Goal: Transaction & Acquisition: Purchase product/service

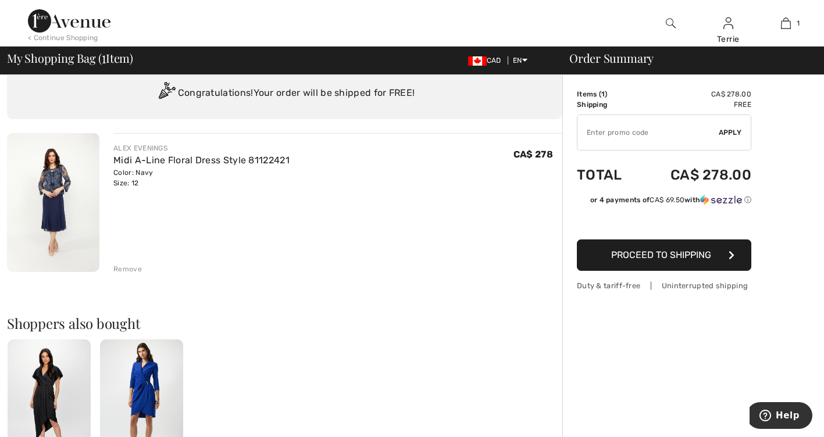
scroll to position [58, 0]
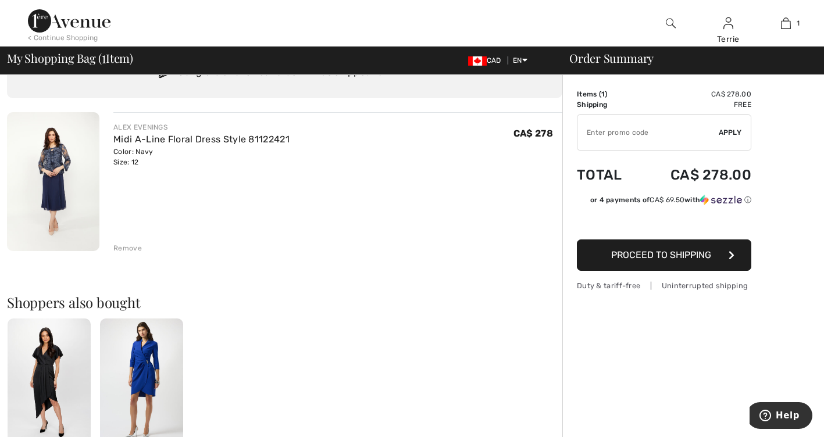
click at [56, 176] on img at bounding box center [53, 181] width 92 height 139
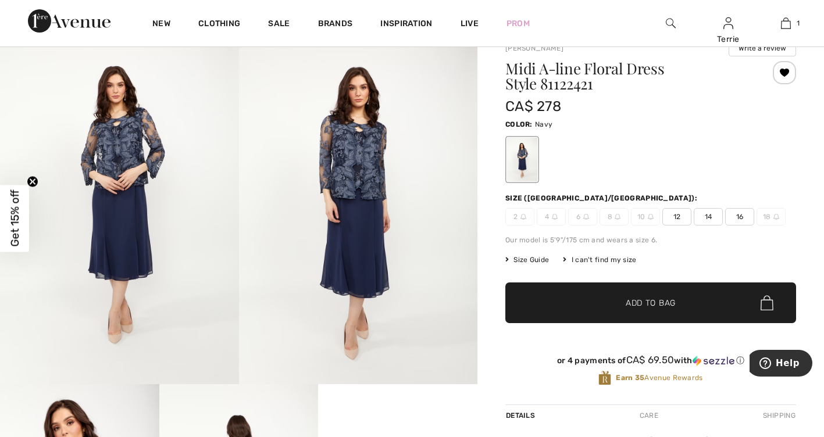
scroll to position [116, 0]
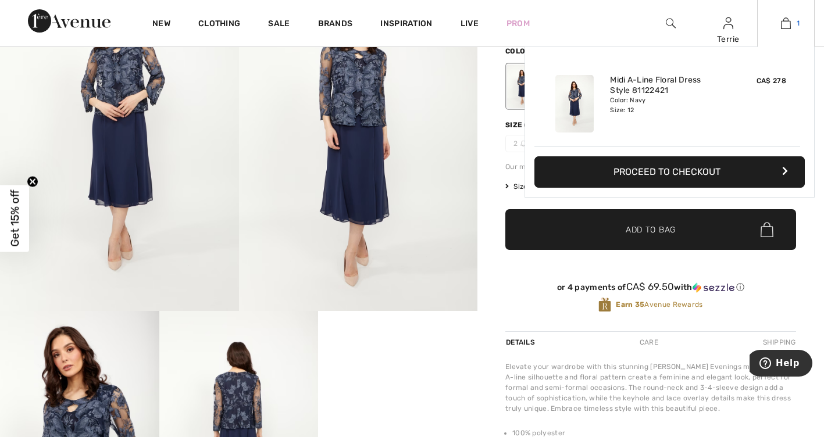
click at [788, 23] on img at bounding box center [786, 23] width 10 height 14
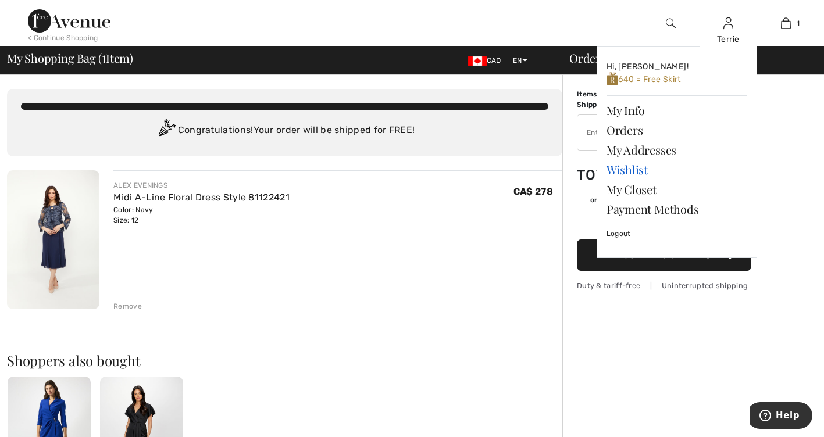
click at [635, 171] on link "Wishlist" at bounding box center [676, 170] width 141 height 20
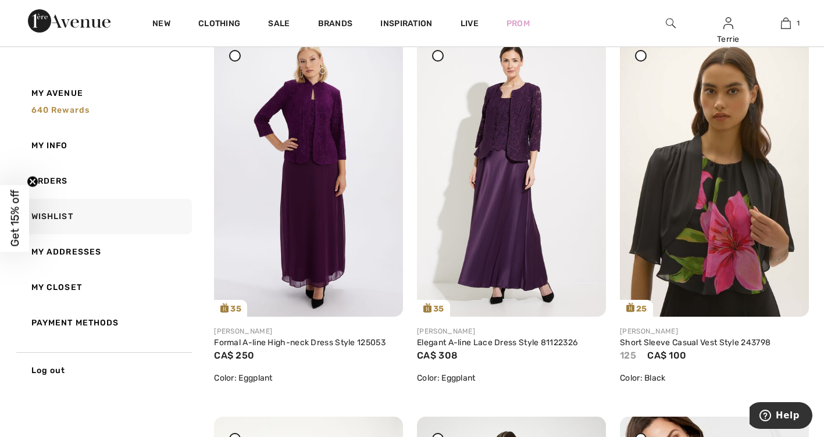
scroll to position [58, 0]
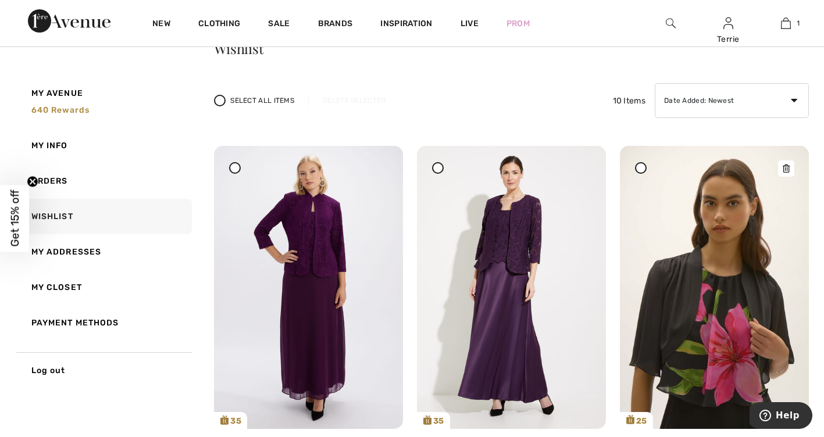
click at [691, 287] on img at bounding box center [714, 287] width 189 height 283
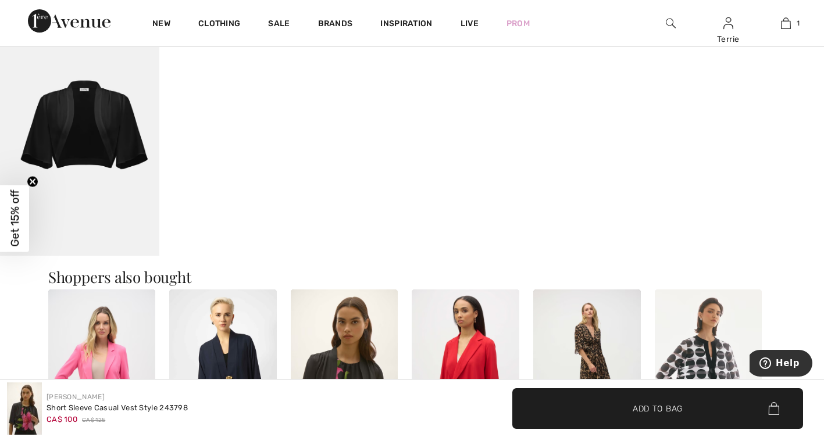
scroll to position [988, 0]
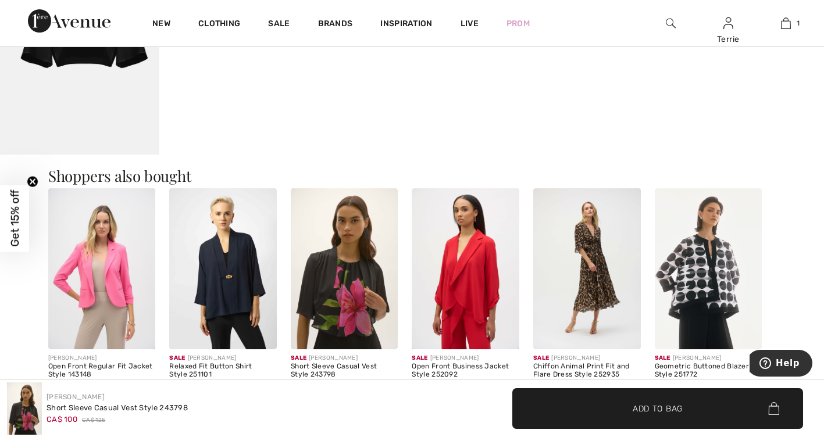
click at [226, 278] on img at bounding box center [223, 268] width 108 height 161
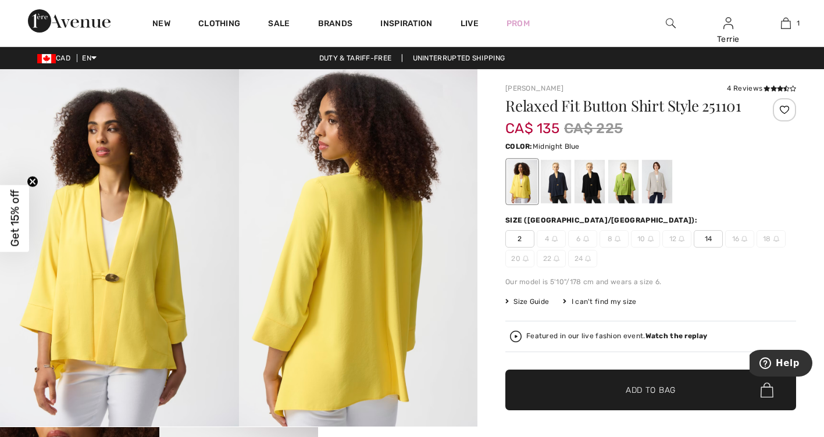
click at [550, 188] on div at bounding box center [556, 182] width 30 height 44
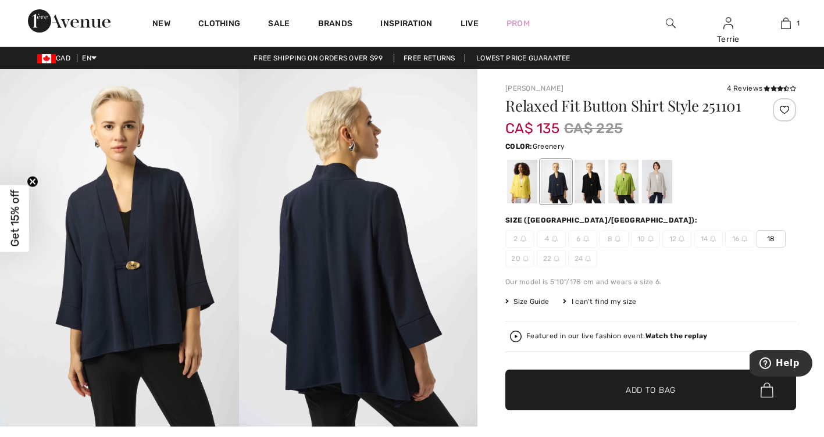
click at [621, 185] on div at bounding box center [623, 182] width 30 height 44
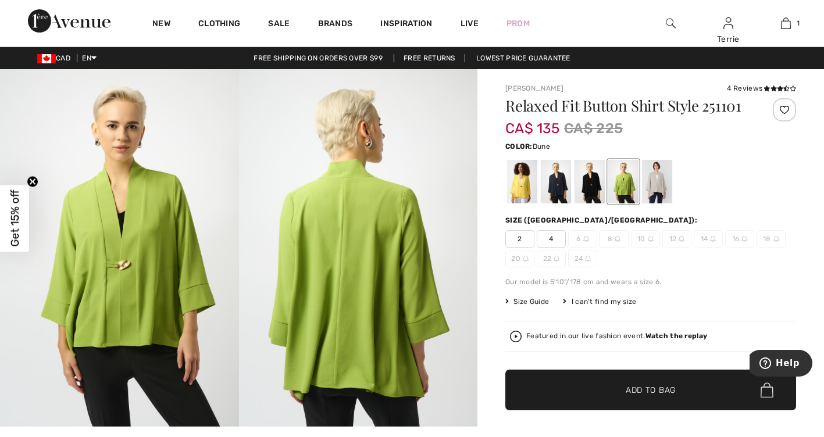
click at [654, 178] on div at bounding box center [657, 182] width 30 height 44
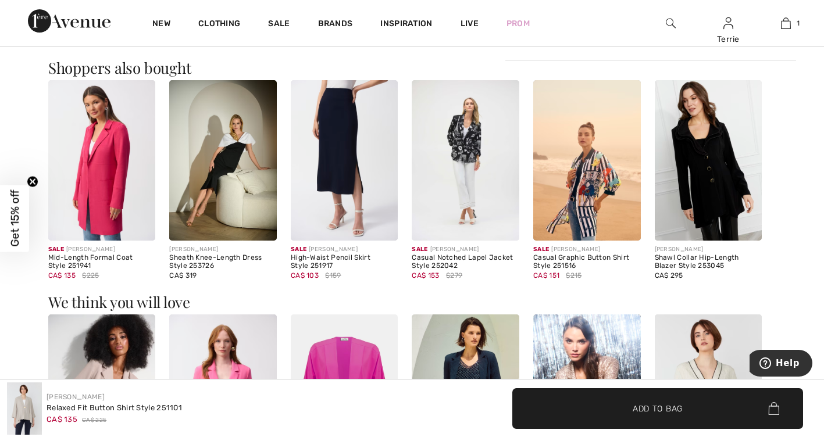
scroll to position [1046, 0]
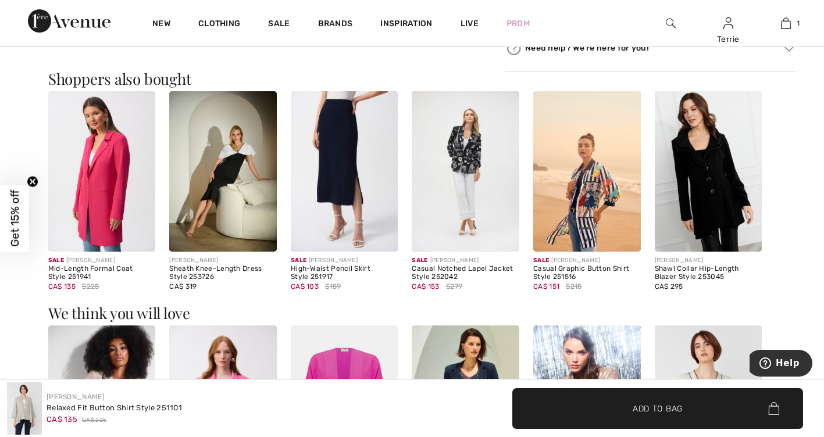
click at [213, 176] on img at bounding box center [223, 171] width 108 height 161
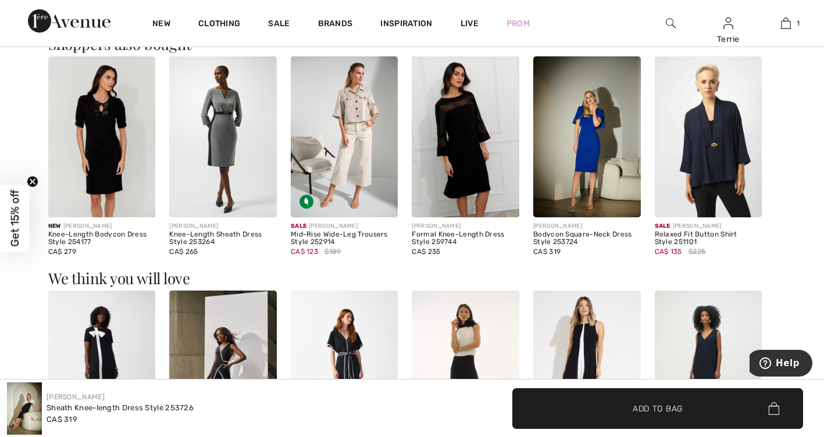
scroll to position [756, 0]
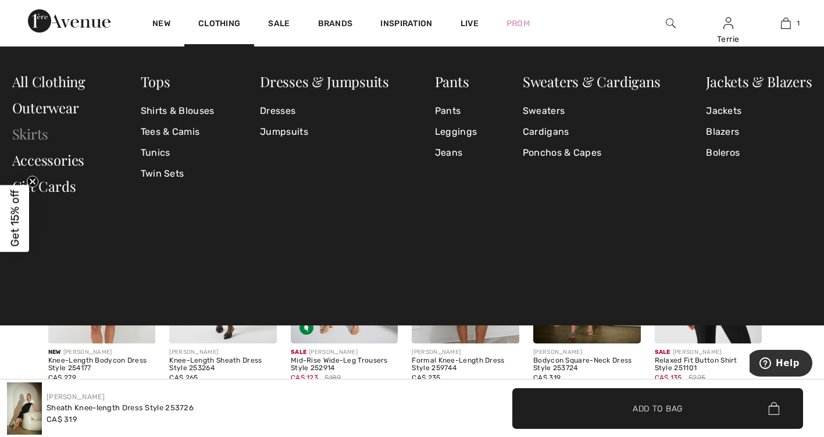
click at [28, 131] on link "Skirts" at bounding box center [30, 133] width 37 height 19
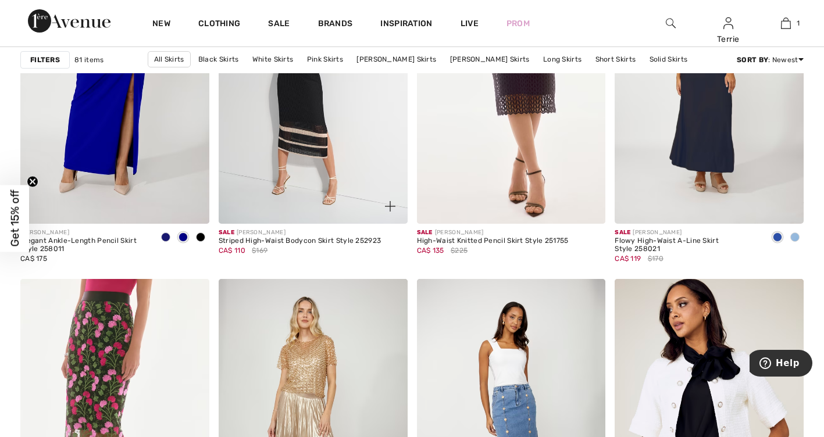
scroll to position [4708, 0]
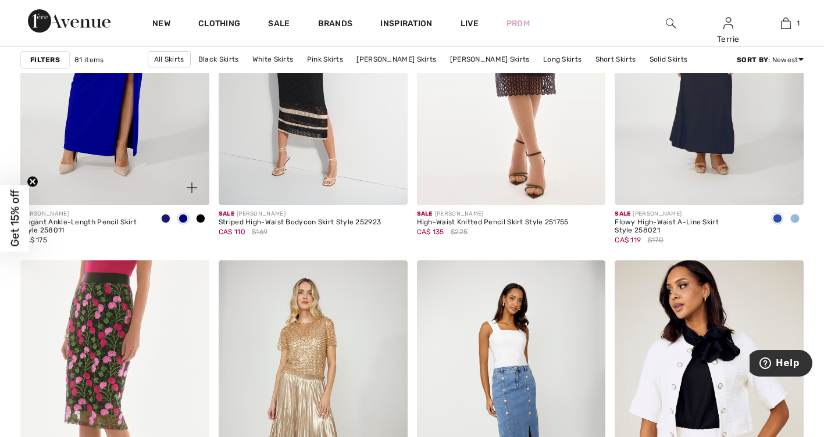
click at [164, 218] on span at bounding box center [165, 218] width 9 height 9
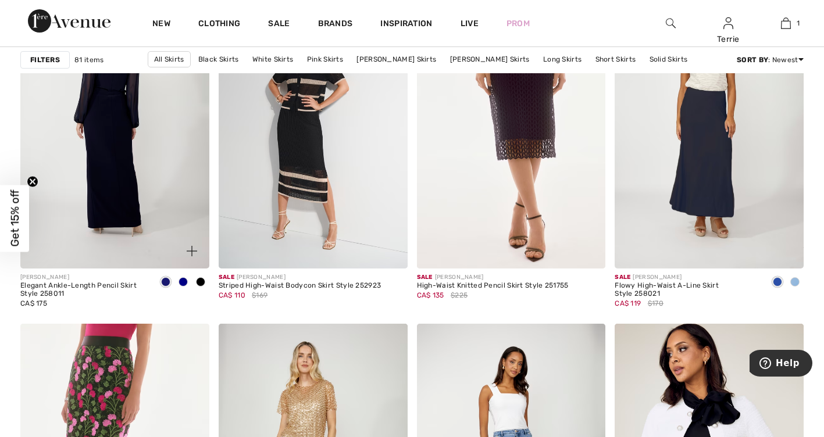
scroll to position [4650, 0]
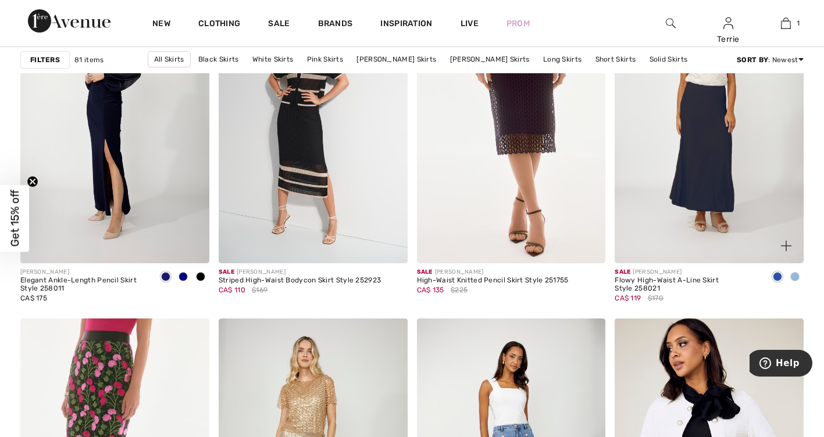
click at [796, 276] on span at bounding box center [794, 276] width 9 height 9
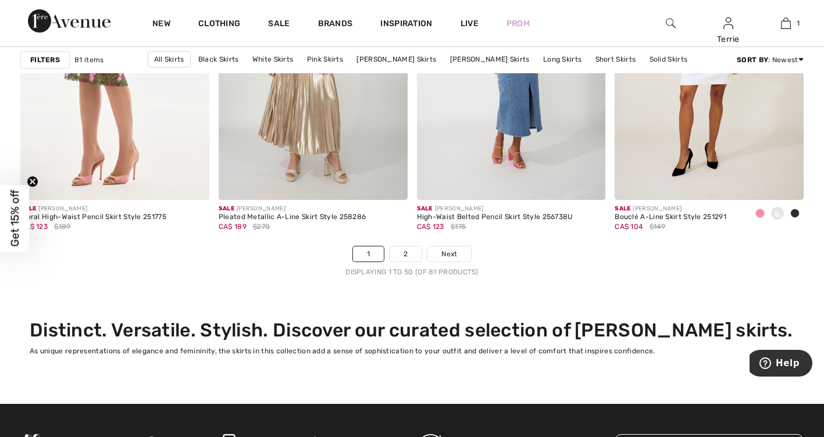
scroll to position [5115, 0]
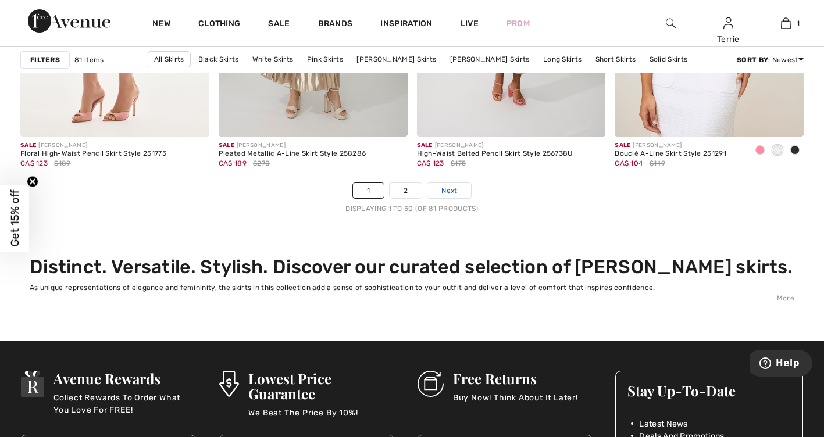
click at [442, 185] on span "Next" at bounding box center [449, 190] width 16 height 10
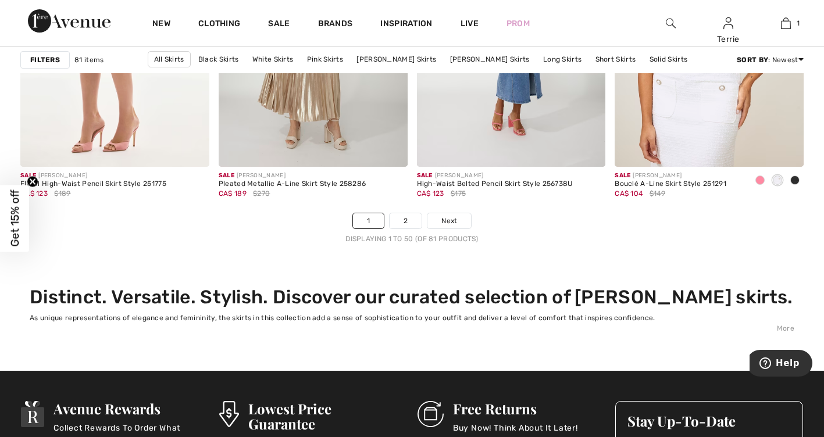
scroll to position [5057, 0]
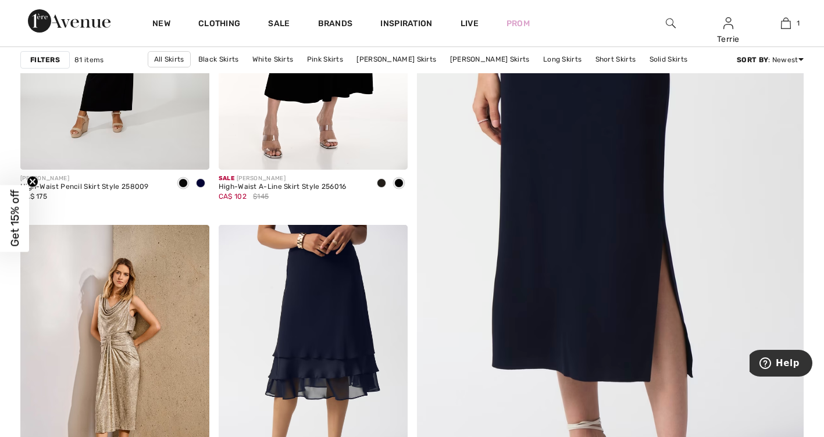
scroll to position [116, 0]
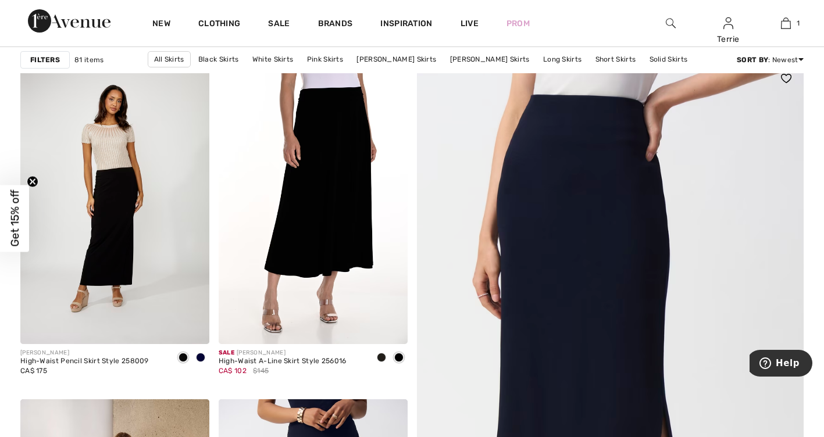
click at [567, 201] on img at bounding box center [610, 409] width 464 height 696
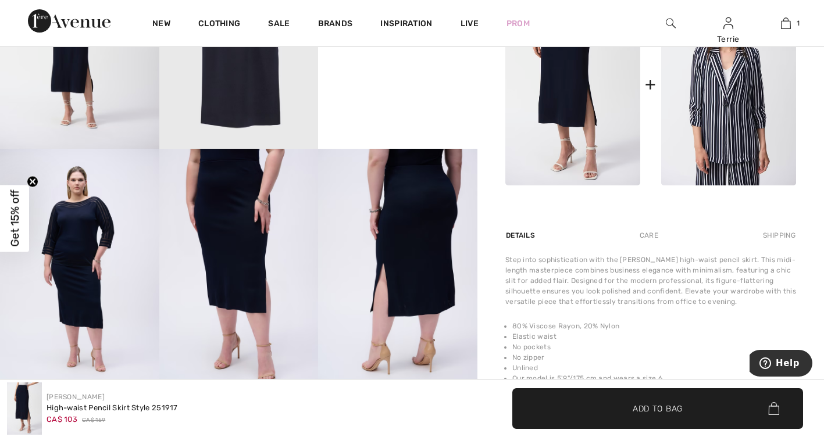
scroll to position [523, 0]
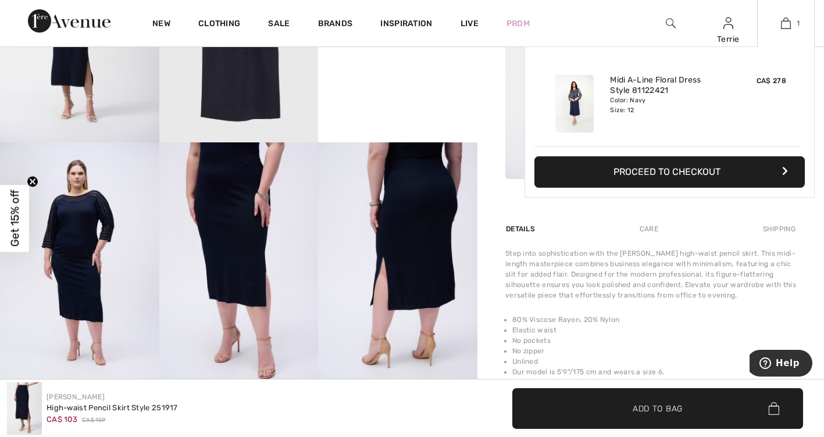
click at [784, 25] on img at bounding box center [786, 23] width 10 height 14
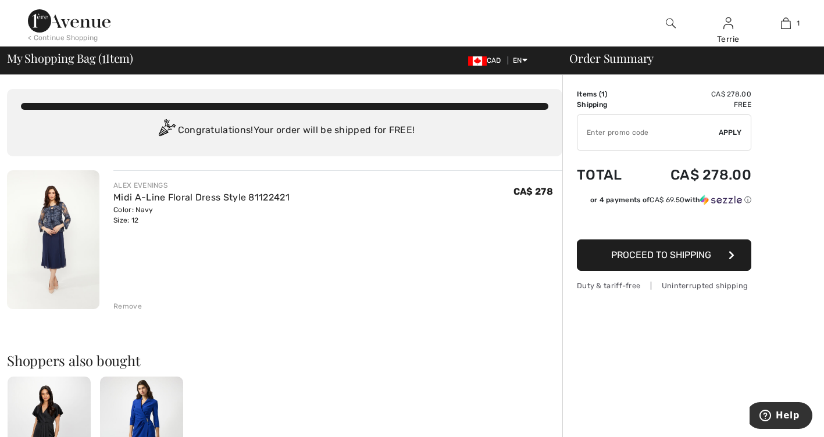
click at [627, 258] on span "Proceed to Shipping" at bounding box center [661, 254] width 100 height 11
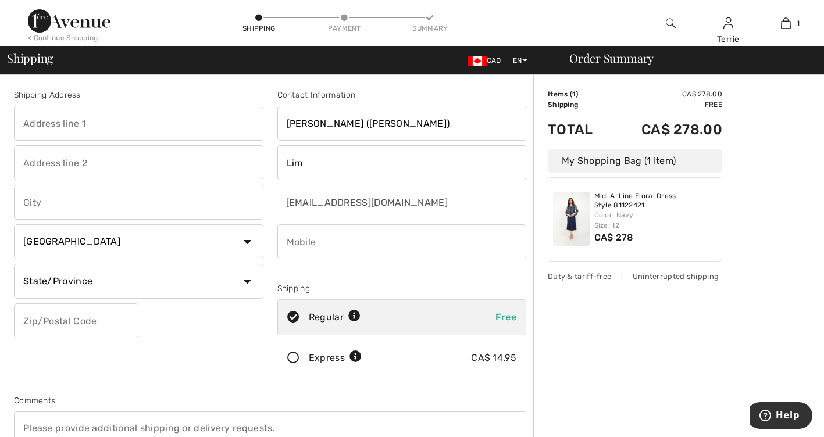
click at [292, 360] on icon at bounding box center [293, 358] width 31 height 12
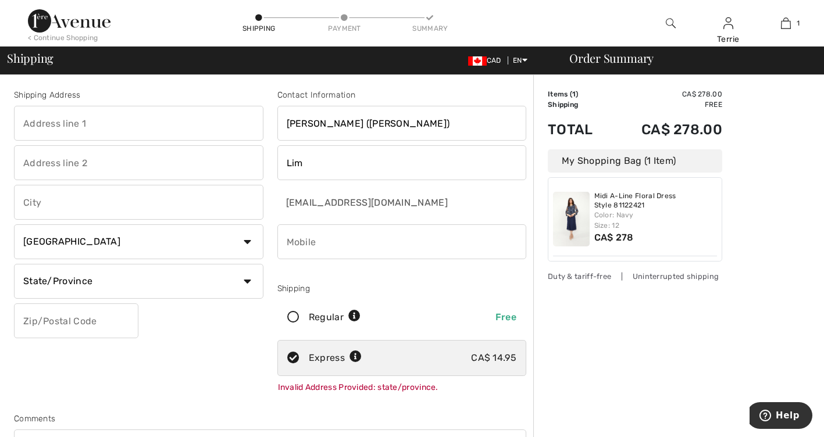
click at [76, 128] on input "text" at bounding box center [138, 123] width 249 height 35
type input "Stampede Pharmacy [STREET_ADDRESS]"
type input "#19"
type input "[GEOGRAPHIC_DATA]"
select select "AB"
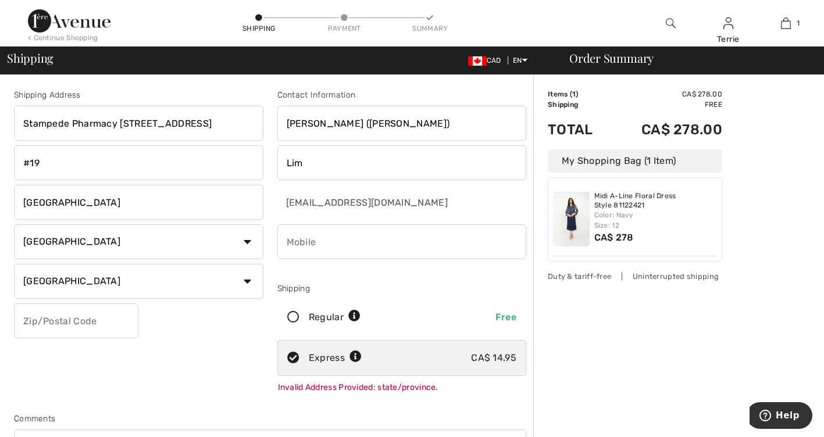
type input "T2L1V9"
type input "14036296602"
click at [294, 317] on icon at bounding box center [293, 318] width 31 height 12
radio input "true"
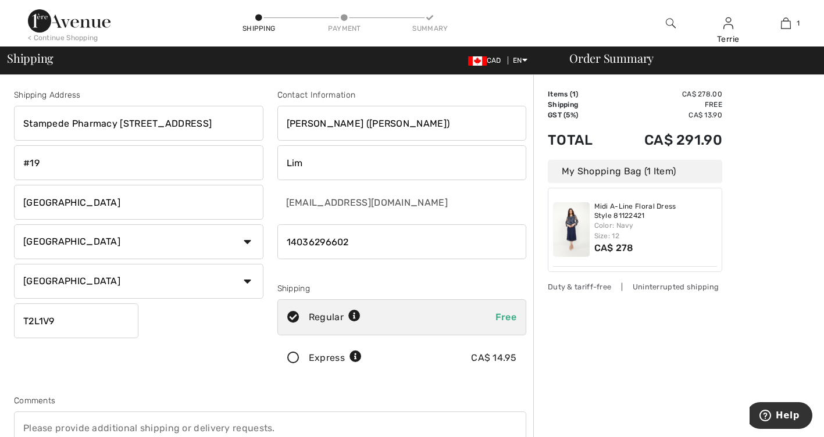
click at [291, 359] on icon at bounding box center [293, 358] width 31 height 12
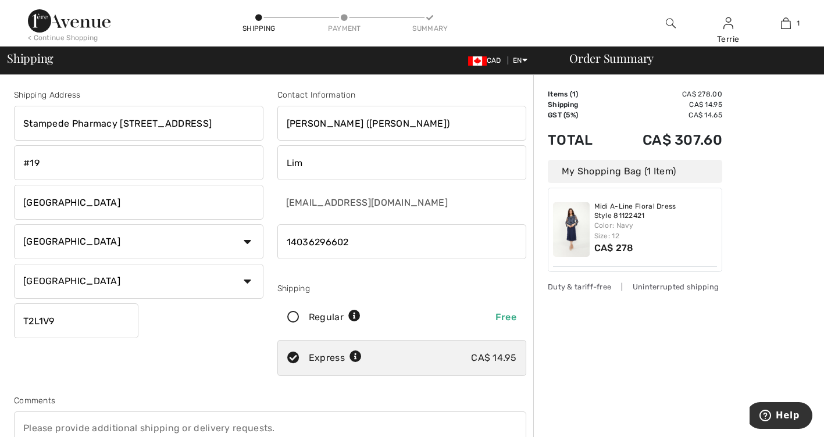
scroll to position [174, 0]
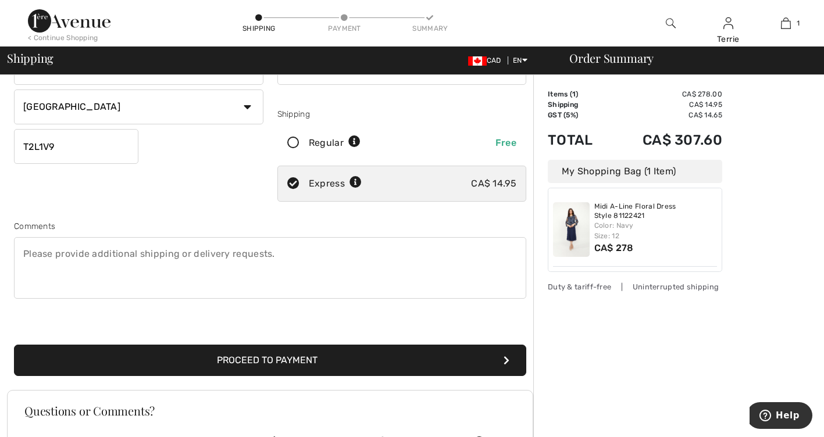
click at [275, 360] on button "Proceed to Payment" at bounding box center [270, 360] width 512 height 31
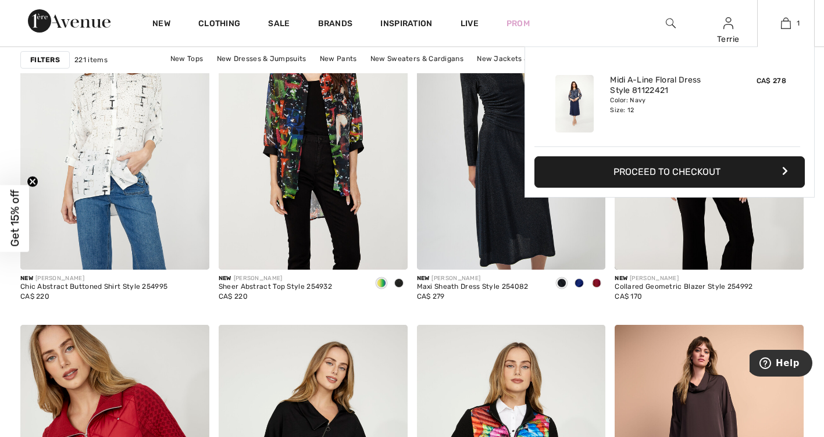
scroll to position [1918, 0]
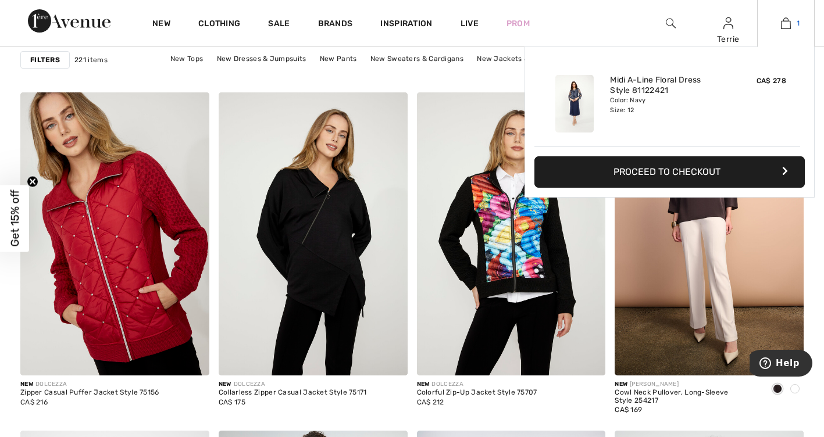
click at [786, 22] on img at bounding box center [786, 23] width 10 height 14
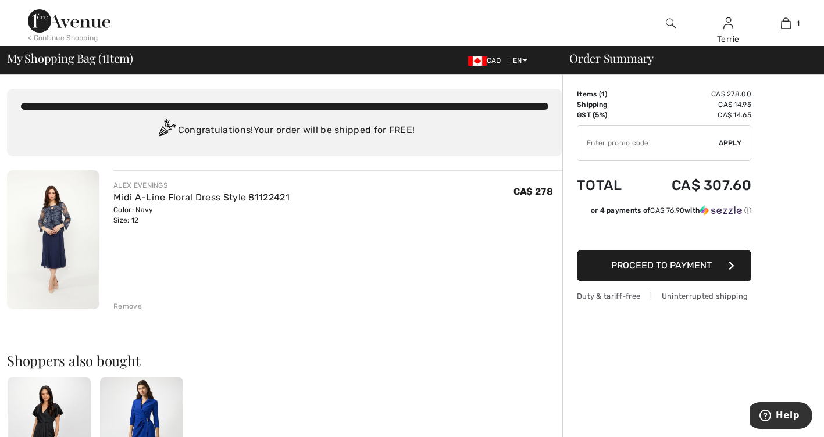
click at [48, 226] on img at bounding box center [53, 239] width 92 height 139
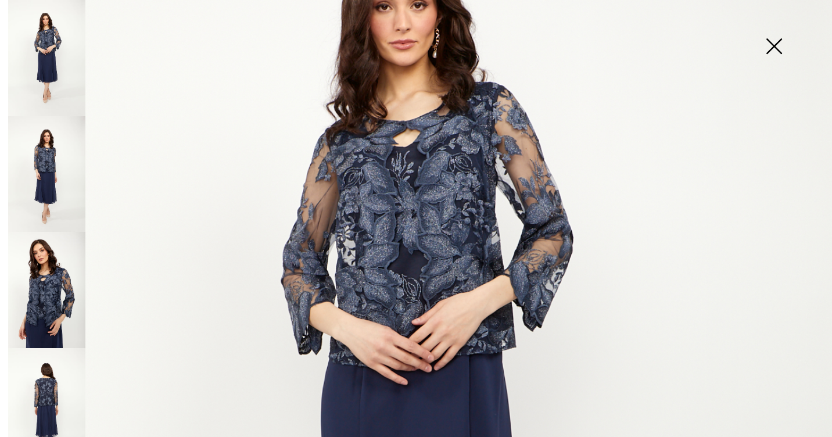
scroll to position [174, 0]
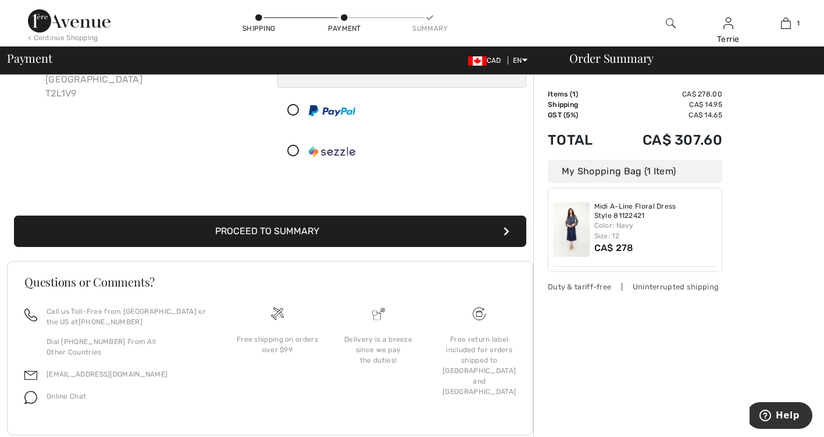
scroll to position [170, 0]
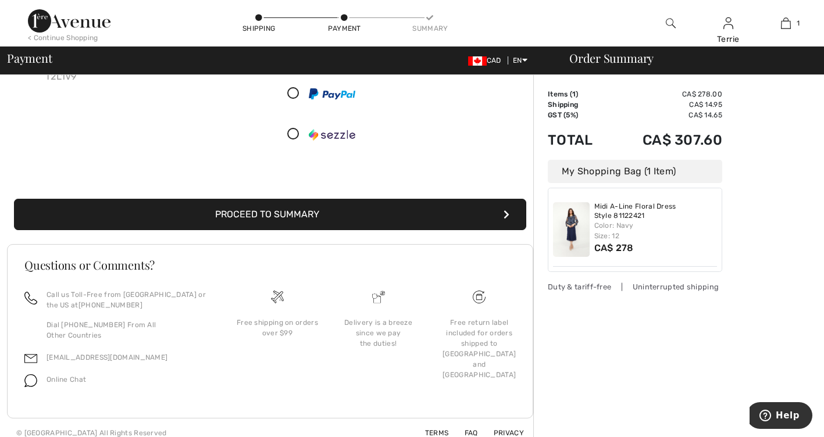
click at [502, 214] on button "Proceed to Summary" at bounding box center [270, 214] width 512 height 31
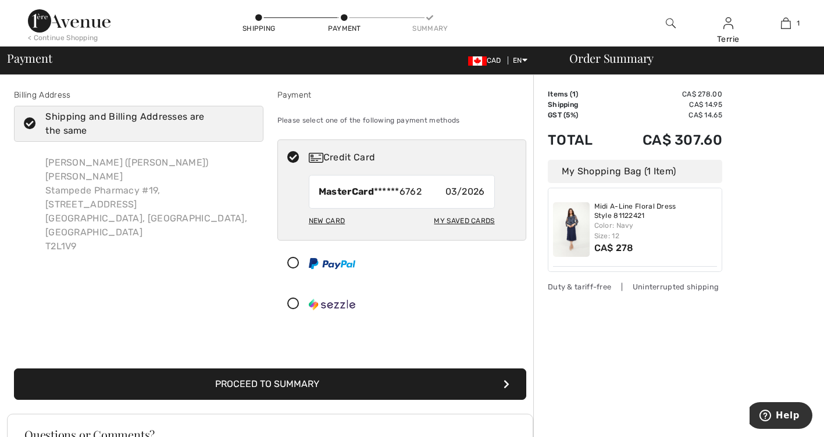
click at [327, 219] on div "New Card" at bounding box center [327, 221] width 36 height 20
radio input "true"
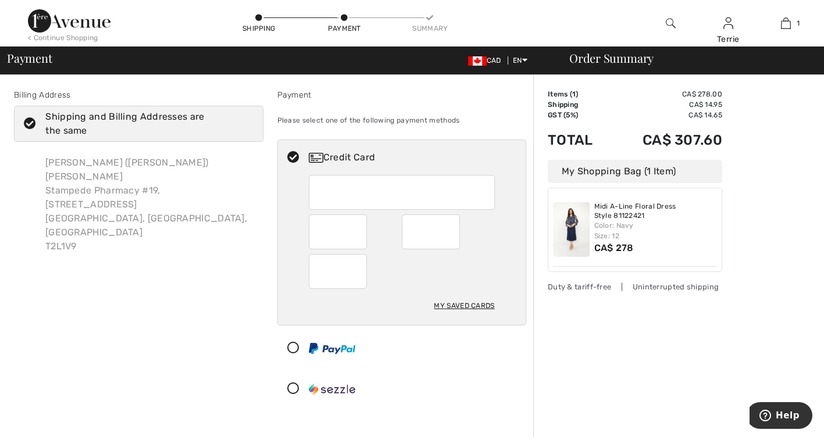
click at [186, 320] on div "Billing Address Shipping and Billing Addresses are the same Chae Hyun (Terrie) …" at bounding box center [138, 250] width 263 height 323
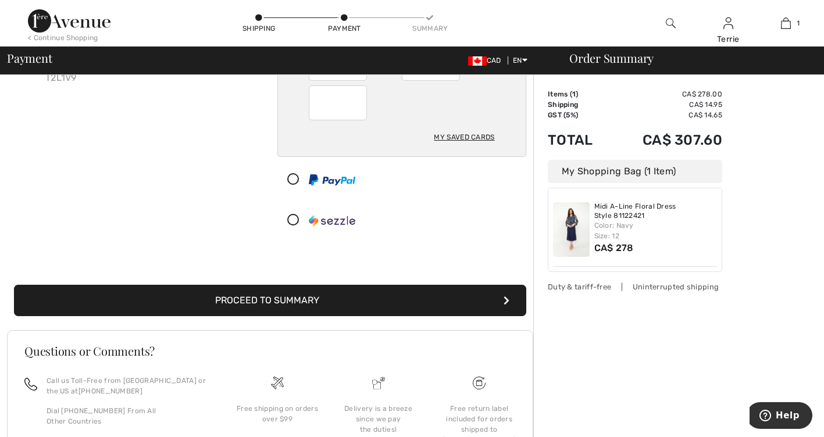
scroll to position [174, 0]
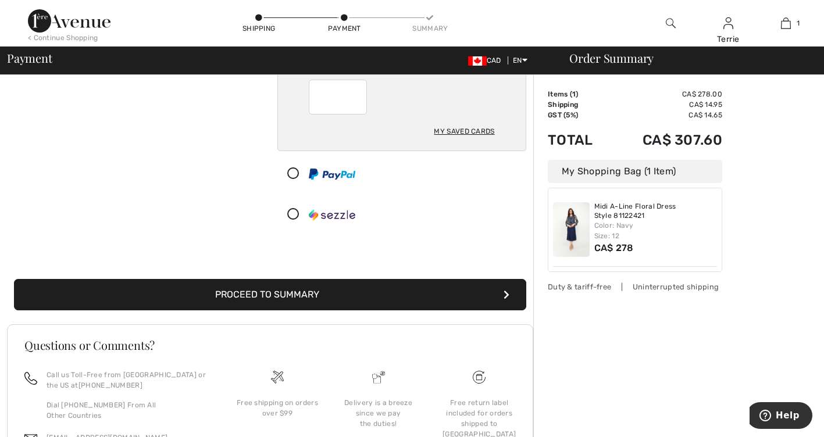
click at [229, 297] on button "Proceed to Summary" at bounding box center [270, 294] width 512 height 31
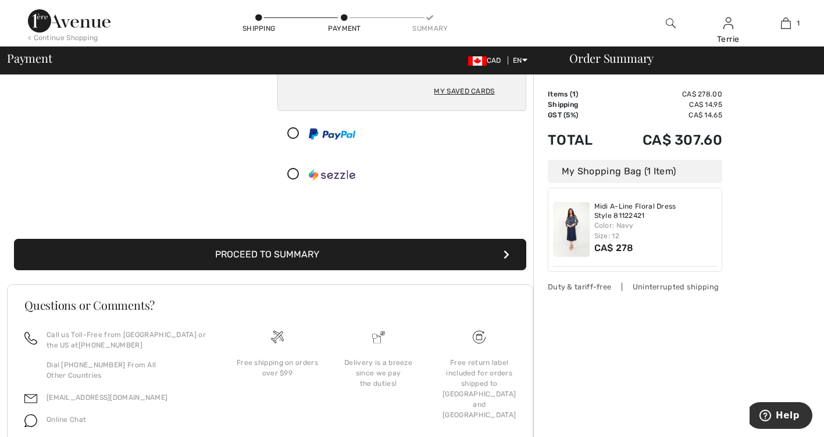
scroll to position [255, 0]
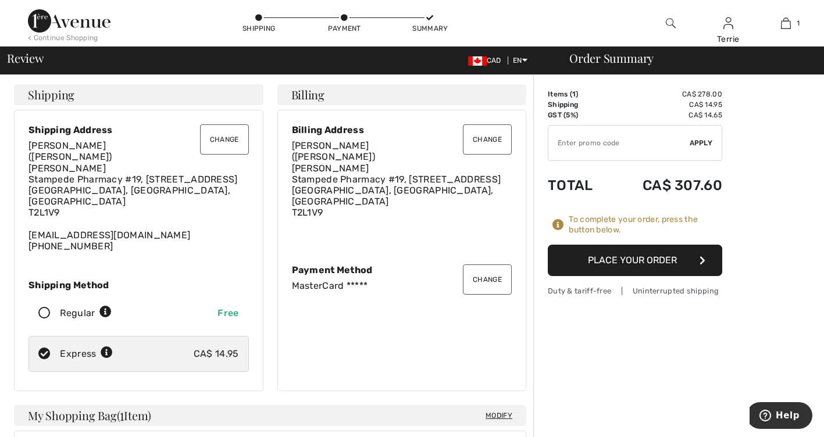
click at [604, 260] on button "Place Your Order" at bounding box center [634, 260] width 174 height 31
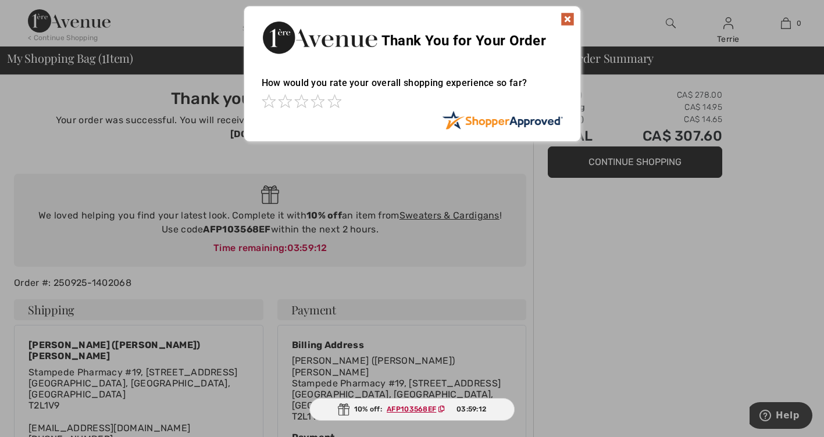
click at [566, 17] on img at bounding box center [567, 19] width 14 height 14
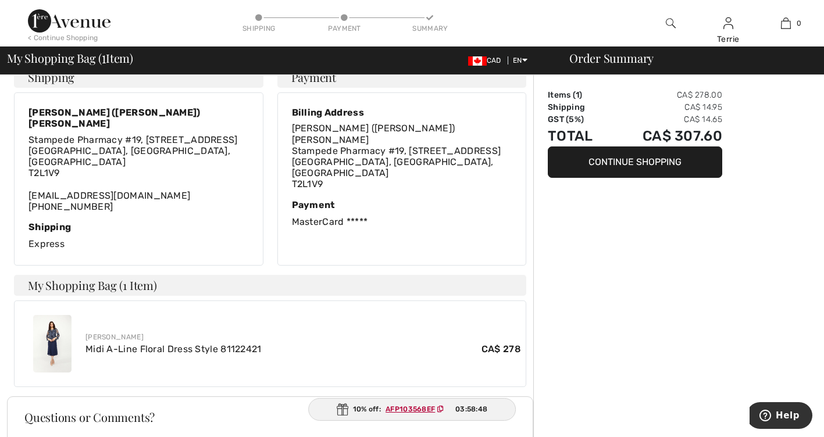
scroll to position [349, 0]
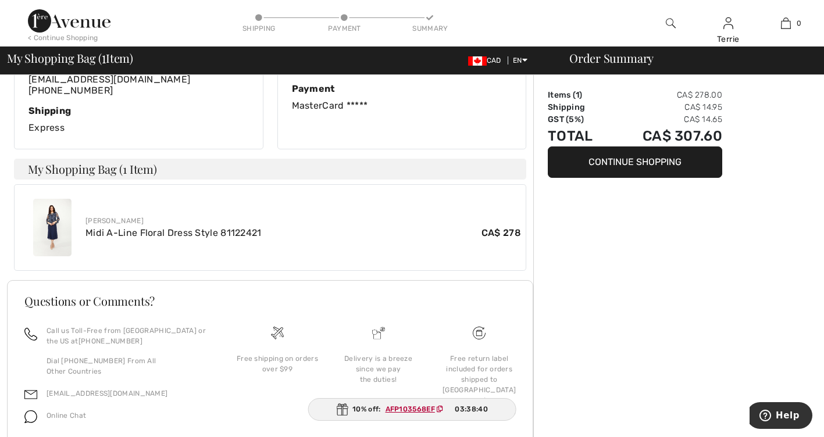
click at [786, 153] on div "Order Summary Items ( 1 ) CA$ 278.00 Shipping CA$ 14.95 GST (5%) CA$ 14.65 Tota…" at bounding box center [678, 104] width 291 height 757
